Goal: Task Accomplishment & Management: Manage account settings

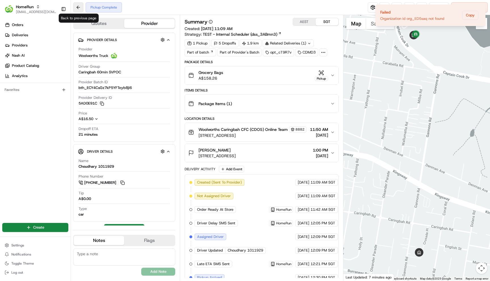
click at [78, 7] on button at bounding box center [78, 7] width 10 height 10
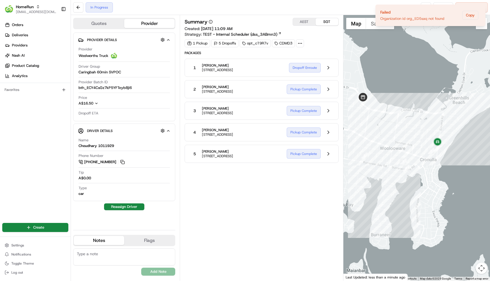
drag, startPoint x: 448, startPoint y: 127, endPoint x: 470, endPoint y: 127, distance: 21.8
click at [470, 127] on div at bounding box center [416, 148] width 147 height 266
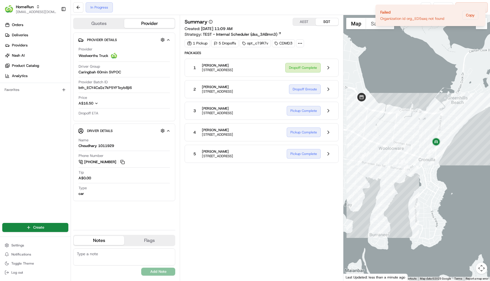
drag, startPoint x: 425, startPoint y: 180, endPoint x: 452, endPoint y: 180, distance: 26.9
click at [452, 180] on div at bounding box center [416, 148] width 147 height 266
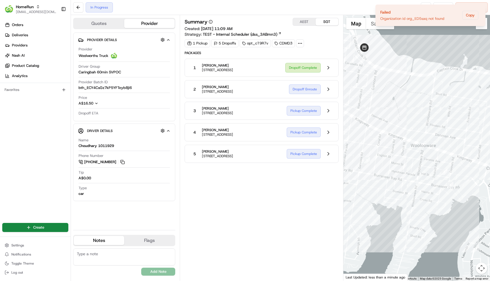
drag, startPoint x: 401, startPoint y: 185, endPoint x: 452, endPoint y: 202, distance: 54.0
click at [452, 202] on div at bounding box center [416, 148] width 147 height 266
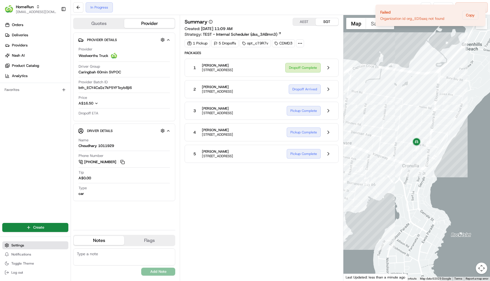
click at [35, 247] on button "Settings" at bounding box center [35, 246] width 66 height 8
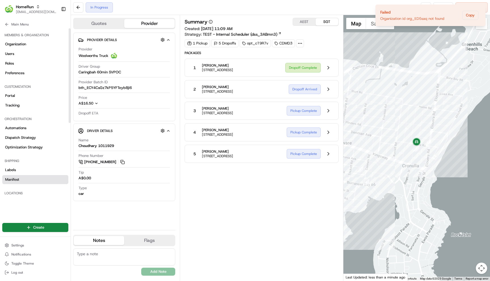
scroll to position [129, 0]
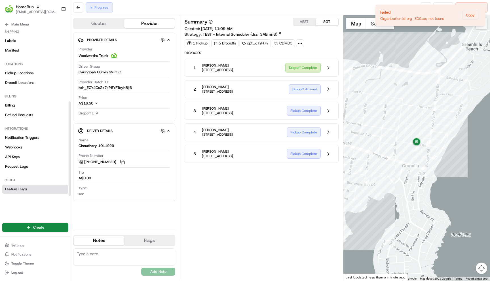
click at [21, 188] on span "Feature Flags" at bounding box center [16, 189] width 22 height 5
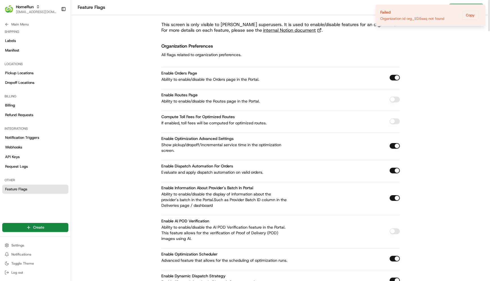
click at [285, 139] on div "Enable Optimization Advanced Settings Show pickup/dropoff/incremental service t…" at bounding box center [225, 144] width 128 height 18
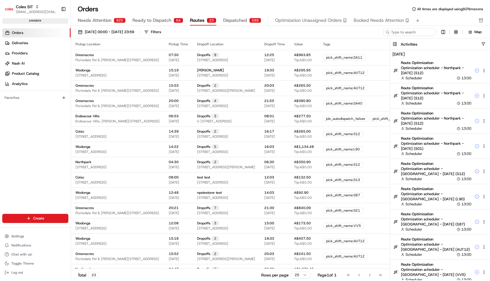
scroll to position [0, 0]
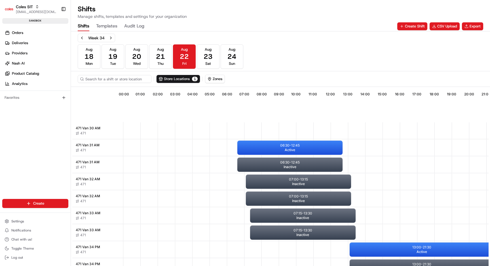
scroll to position [100, 0]
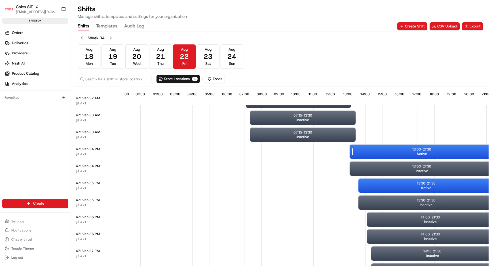
click at [372, 148] on div "13:00 - 21:30 Active" at bounding box center [422, 152] width 144 height 14
